Goal: Check status: Check status

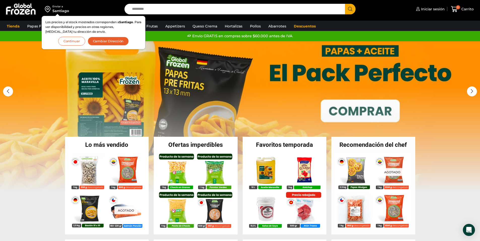
click at [78, 42] on button "Continuar" at bounding box center [71, 41] width 27 height 9
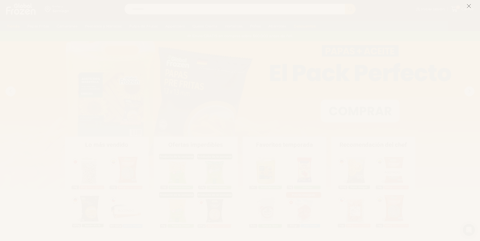
click at [467, 5] on line at bounding box center [469, 6] width 4 height 4
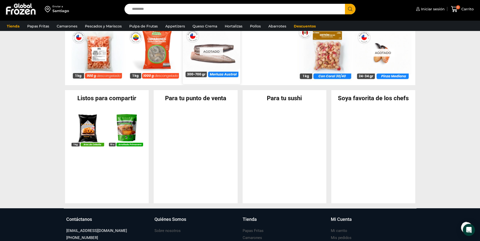
scroll to position [478, 0]
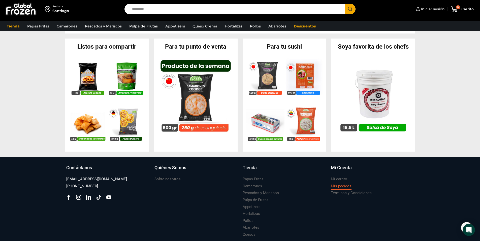
click at [339, 185] on h3 "Mis pedidos" at bounding box center [341, 186] width 21 height 5
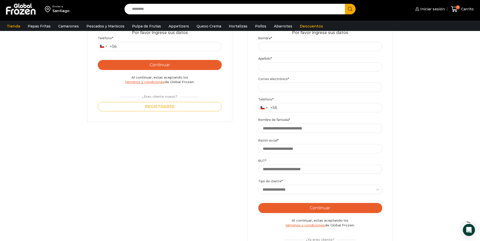
scroll to position [25, 0]
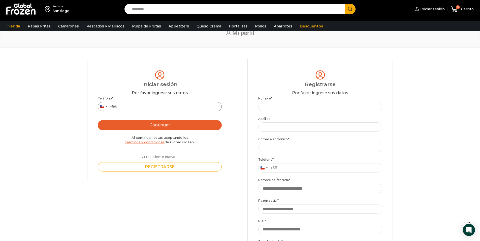
click at [148, 108] on input "Teléfono *" at bounding box center [160, 106] width 124 height 9
type input "*********"
click at [151, 125] on button "Continuar" at bounding box center [160, 125] width 124 height 10
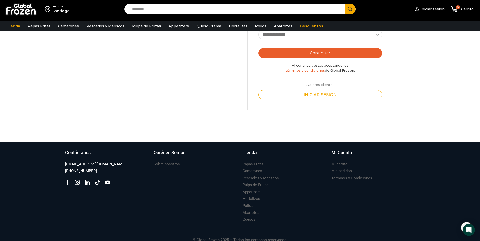
scroll to position [247, 0]
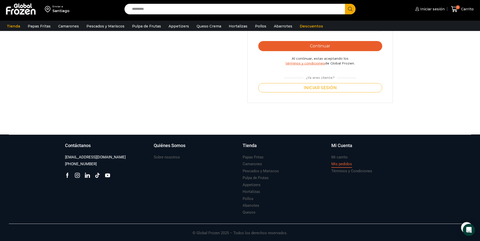
click at [340, 163] on h3 "Mis pedidos" at bounding box center [341, 163] width 21 height 5
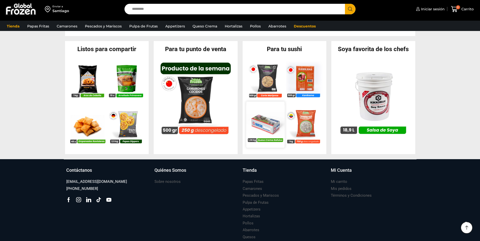
scroll to position [478, 0]
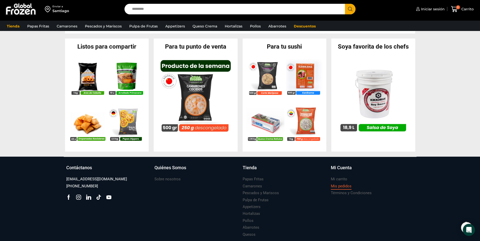
click at [335, 187] on h3 "Mis pedidos" at bounding box center [341, 186] width 21 height 5
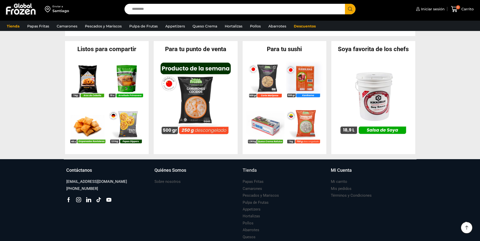
scroll to position [478, 0]
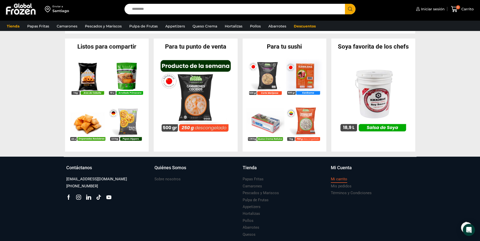
click at [336, 177] on h3 "Mi carrito" at bounding box center [339, 178] width 16 height 5
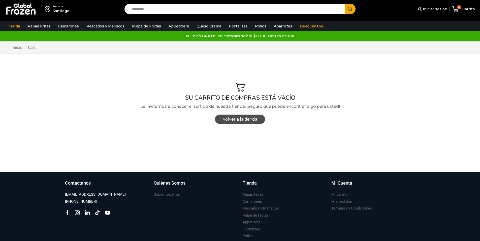
click at [247, 119] on span "Volver a la tienda" at bounding box center [240, 119] width 34 height 5
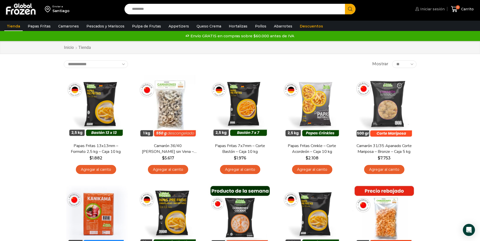
click at [434, 10] on span "Iniciar sesión" at bounding box center [432, 9] width 26 height 5
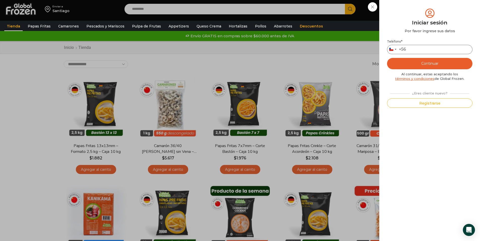
click at [422, 48] on input "Teléfono *" at bounding box center [429, 49] width 85 height 9
click at [431, 64] on button "Continuar" at bounding box center [429, 63] width 85 height 11
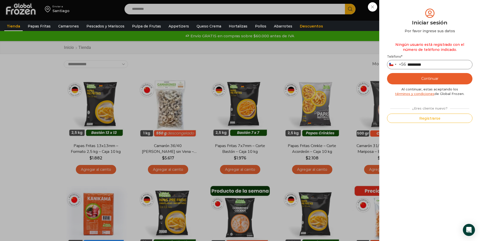
drag, startPoint x: 438, startPoint y: 65, endPoint x: 410, endPoint y: 64, distance: 27.7
click at [410, 64] on input "*********" at bounding box center [429, 64] width 85 height 9
click at [442, 65] on input "*********" at bounding box center [429, 64] width 85 height 9
type input "*********"
click at [441, 76] on button "Continuar" at bounding box center [429, 78] width 85 height 11
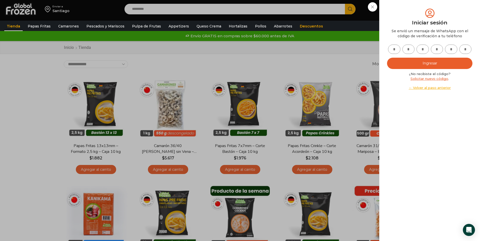
click at [395, 51] on input "text" at bounding box center [394, 49] width 12 height 9
type input "*"
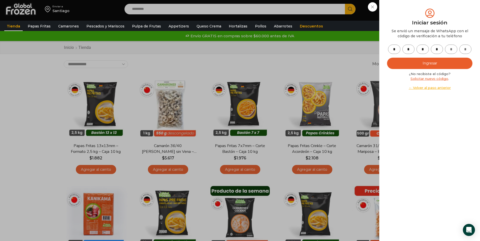
type input "*"
click at [430, 62] on button "Ingresar" at bounding box center [429, 63] width 85 height 11
click at [429, 63] on button "Ingresar" at bounding box center [429, 63] width 85 height 11
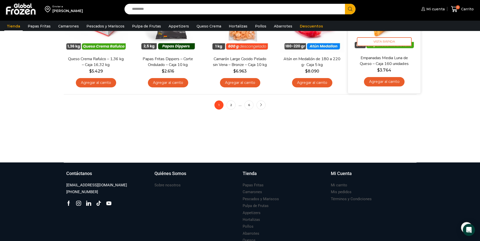
scroll to position [447, 0]
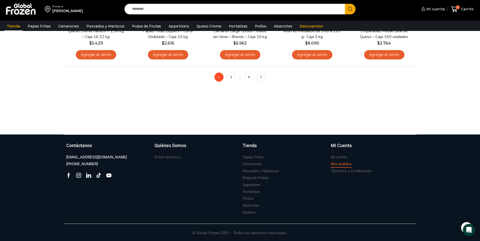
click at [341, 166] on h3 "Mis pedidos" at bounding box center [341, 163] width 21 height 5
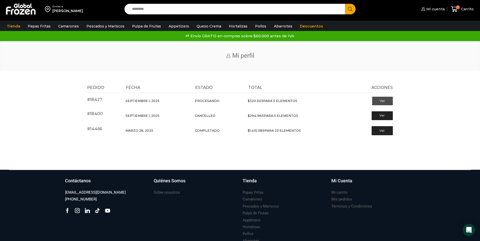
click at [380, 101] on link "Ver" at bounding box center [382, 101] width 21 height 9
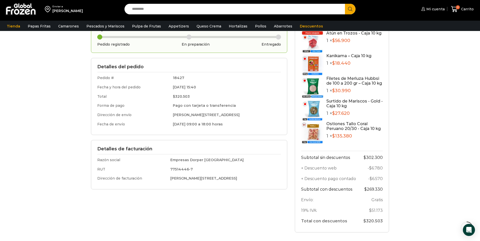
scroll to position [101, 0]
